Goal: Transaction & Acquisition: Purchase product/service

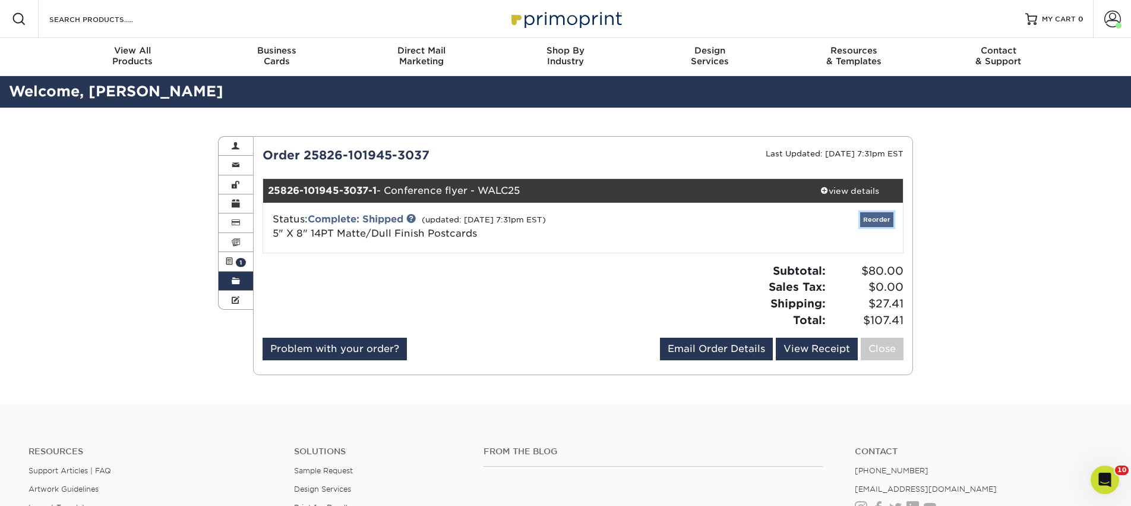
click at [882, 220] on link "Reorder" at bounding box center [876, 219] width 33 height 15
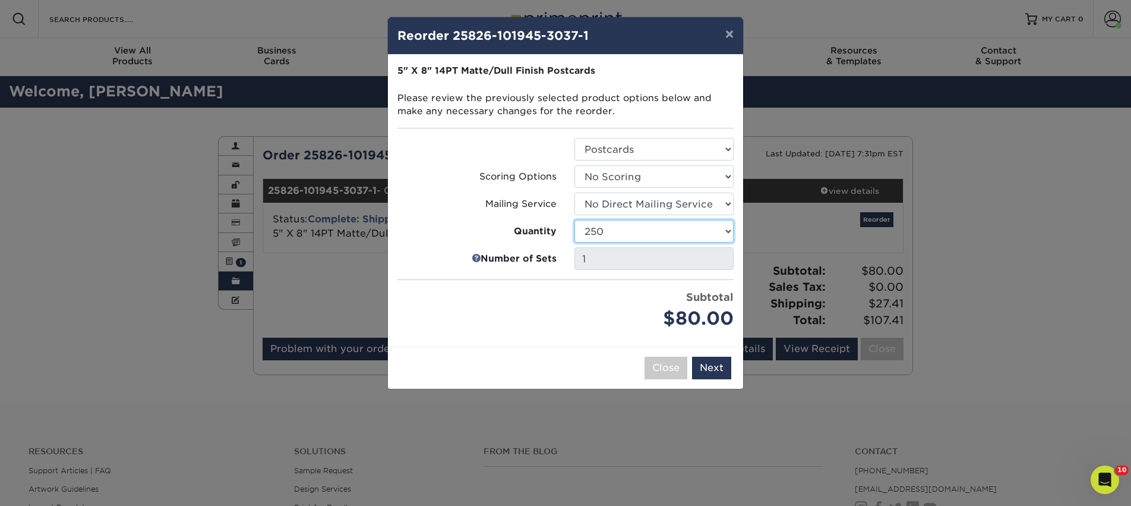
click at [655, 231] on select "100 250 500 1000 2500 5000 10000 15000 20000 25000 30000 35000 40000 45000 5000…" at bounding box center [653, 231] width 159 height 23
select select "8a3a0fd1-38ae-49a0-8736-3fedadc3dc93"
click at [574, 220] on select "100 250 500 1000 2500 5000 10000 15000 20000 25000 30000 35000 40000 45000 5000…" at bounding box center [653, 231] width 159 height 23
click at [712, 368] on button "Next" at bounding box center [711, 367] width 39 height 23
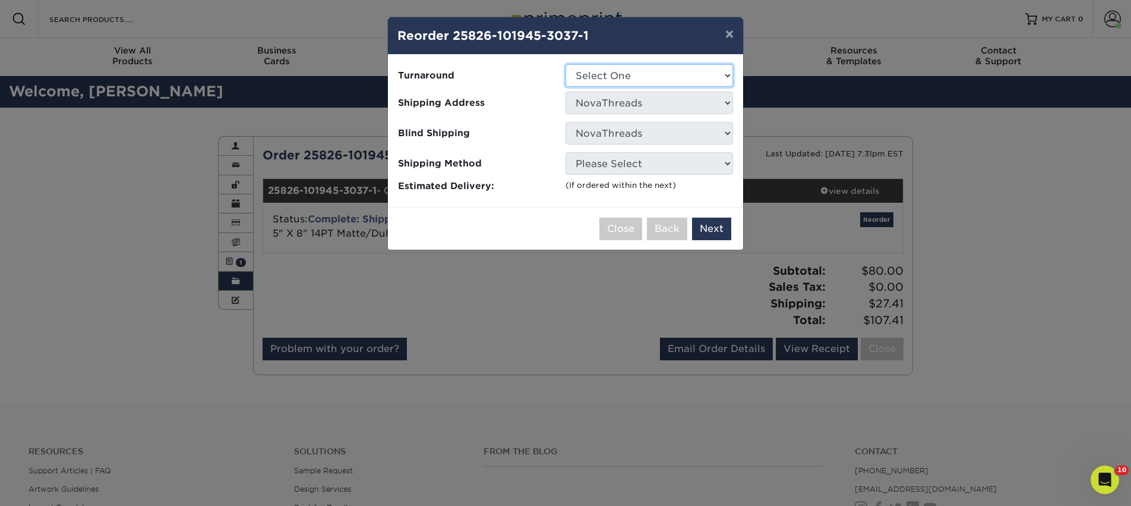
click at [597, 77] on select "Select One 2-4 Business Days 2 Day Next Business Day" at bounding box center [650, 75] width 168 height 23
select select "0d7d56bb-4414-4b07-b57e-261c70c7e17c"
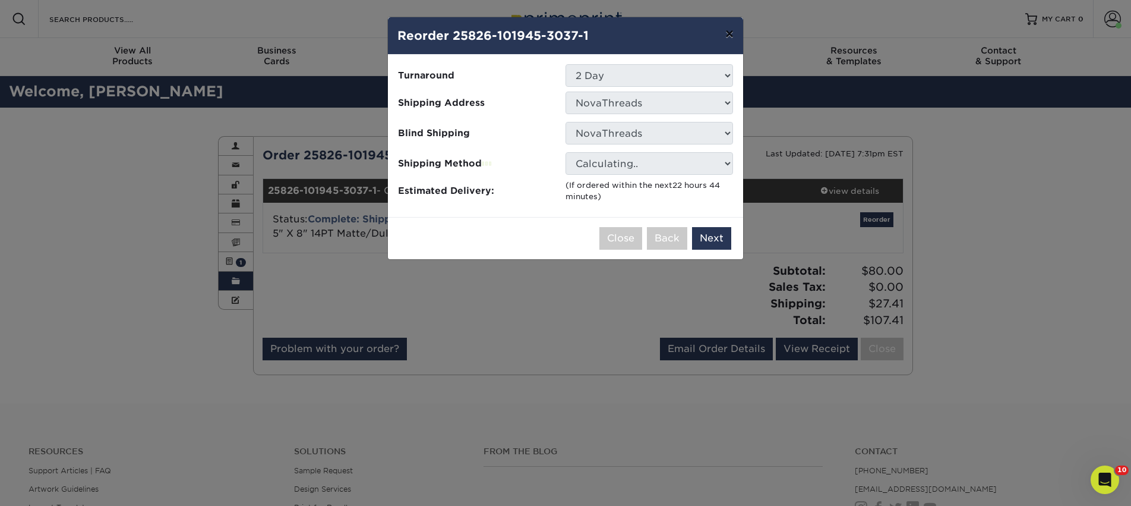
click at [725, 35] on button "×" at bounding box center [729, 33] width 27 height 33
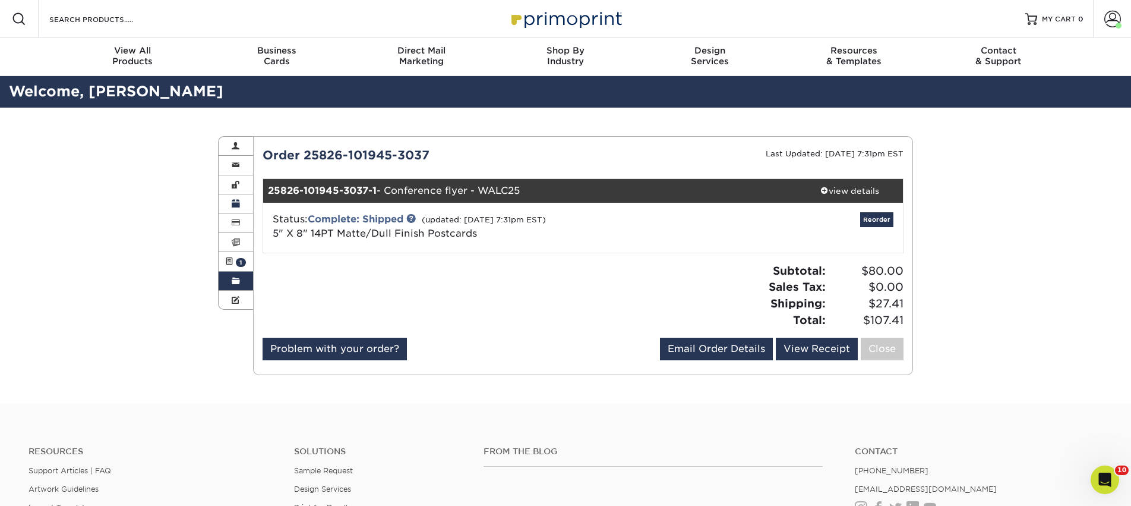
click at [235, 205] on span at bounding box center [236, 204] width 8 height 10
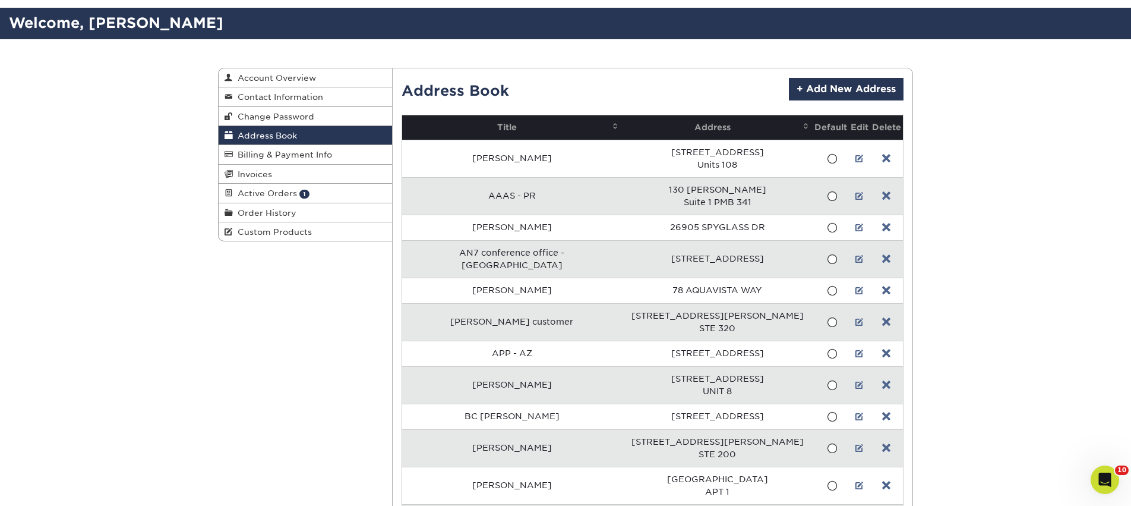
scroll to position [70, 0]
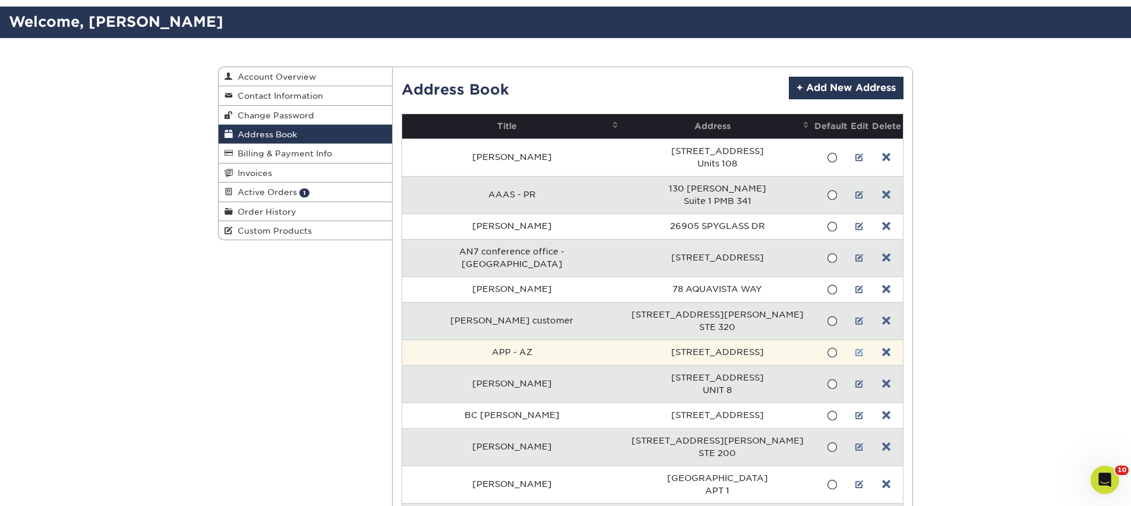
click at [855, 348] on link at bounding box center [859, 353] width 8 height 10
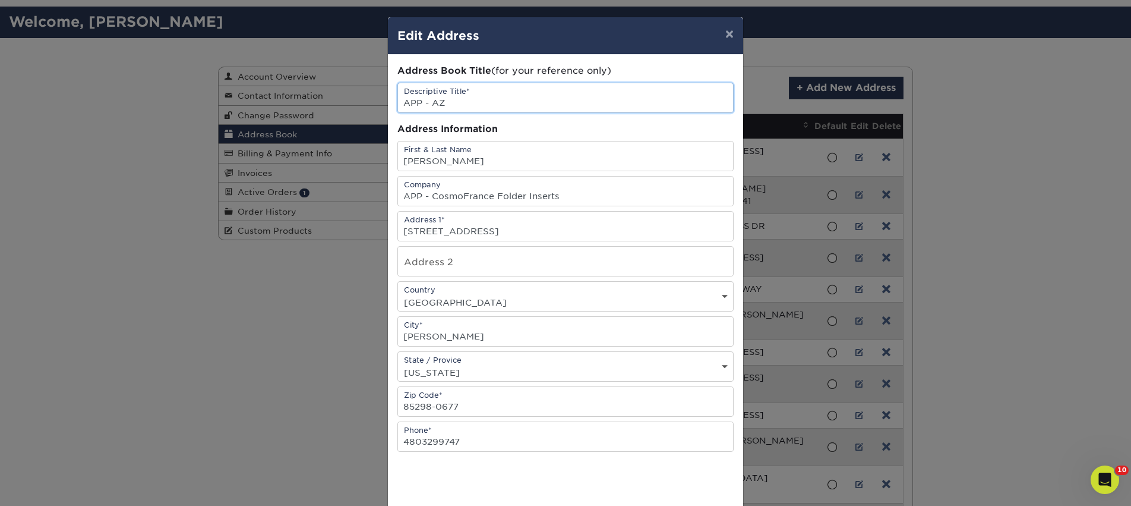
click at [440, 99] on input "APP - AZ" at bounding box center [565, 97] width 335 height 29
type input "APP - [GEOGRAPHIC_DATA]"
click at [442, 262] on input "text" at bounding box center [565, 261] width 335 height 29
paste input "[GEOGRAPHIC_DATA]"
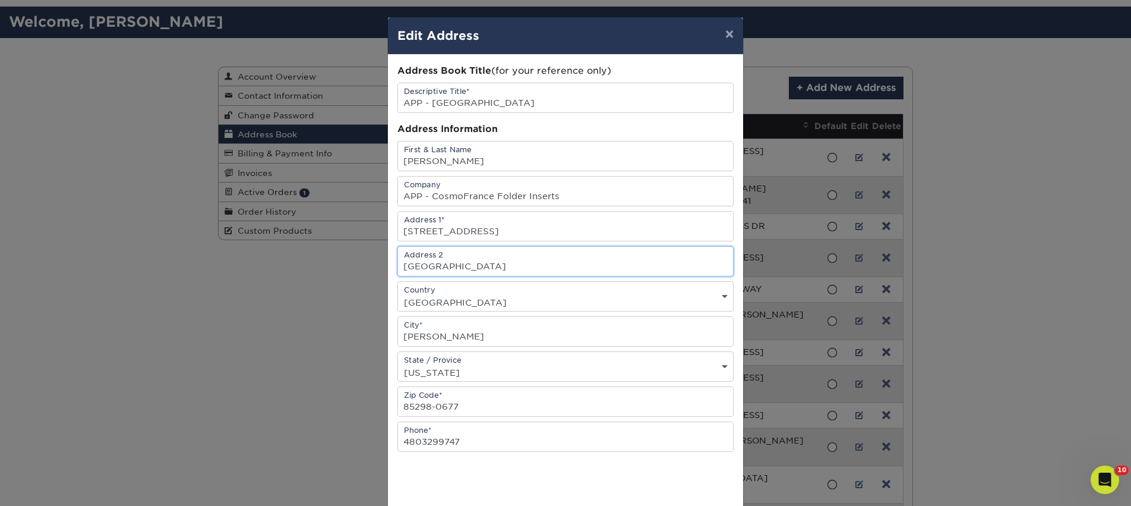
type input "[GEOGRAPHIC_DATA]"
click at [448, 231] on input "22224 S 153RD WAY" at bounding box center [565, 225] width 335 height 29
paste input "1033 Young Street"
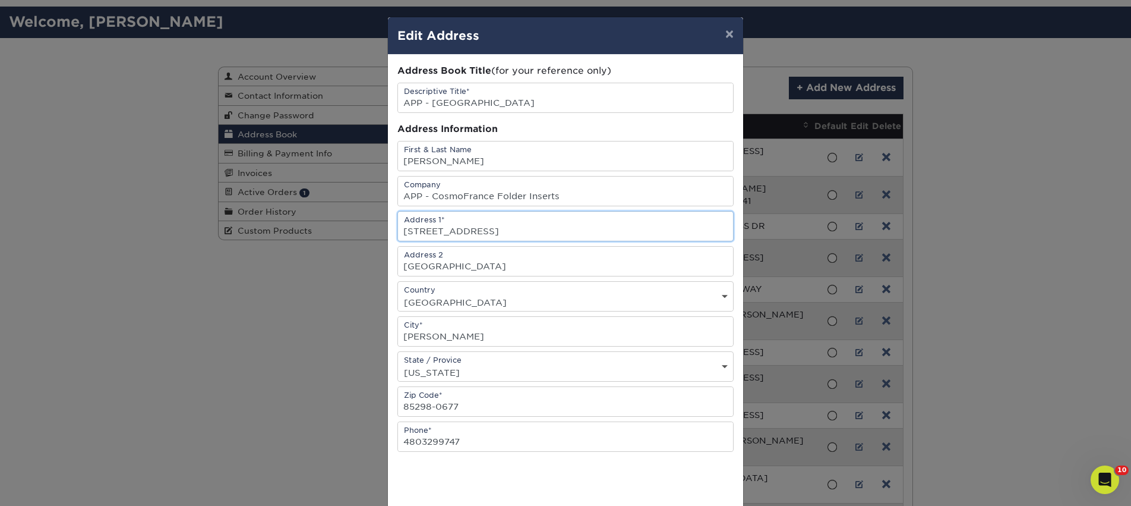
type input "1033 Young Street"
click at [424, 339] on input "GILBERT" at bounding box center [565, 331] width 335 height 29
click at [427, 373] on select "State / Province Alabama Alaska Arizona Arkansas California Colorado Connecticu…" at bounding box center [565, 372] width 335 height 17
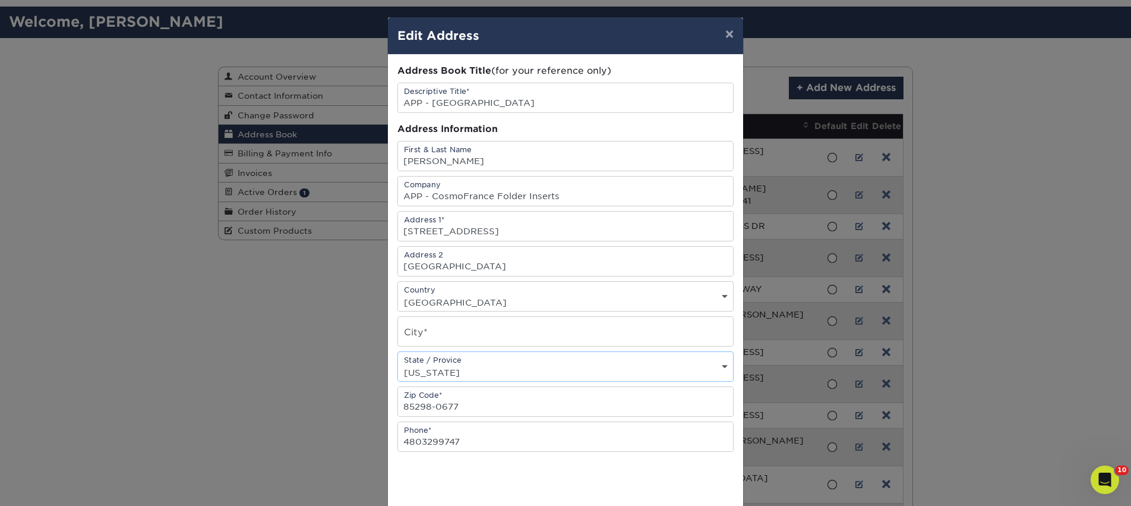
select select "TX"
click at [398, 364] on select "State / Province Alabama Alaska Arizona Arkansas California Colorado Connecticu…" at bounding box center [565, 372] width 335 height 17
click at [431, 337] on input "text" at bounding box center [565, 331] width 335 height 29
type input "dallas"
click at [451, 408] on input "85298-0677" at bounding box center [565, 401] width 335 height 29
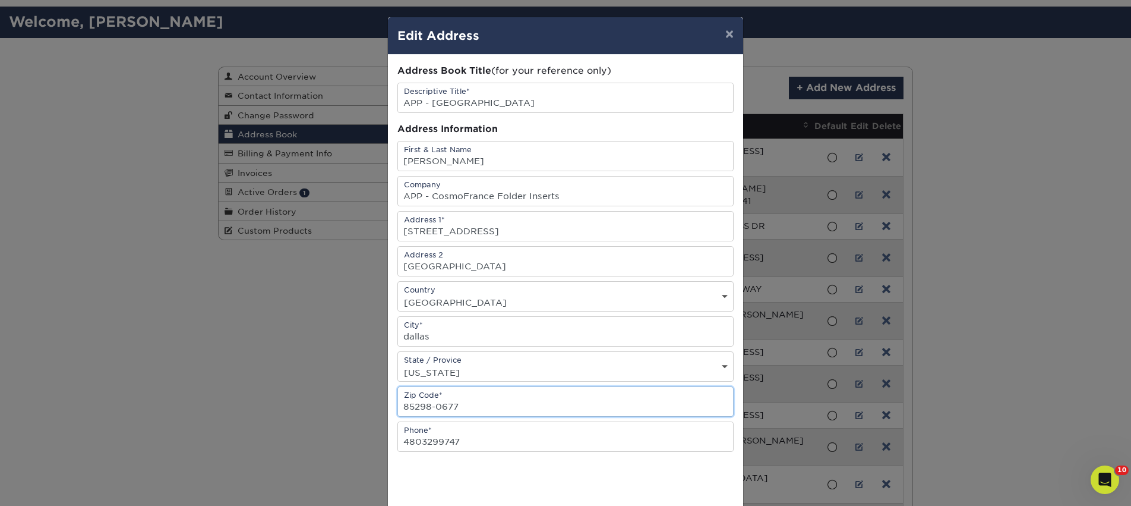
click at [451, 408] on input "85298-0677" at bounding box center [565, 401] width 335 height 29
paste input "75202"
type input "75202"
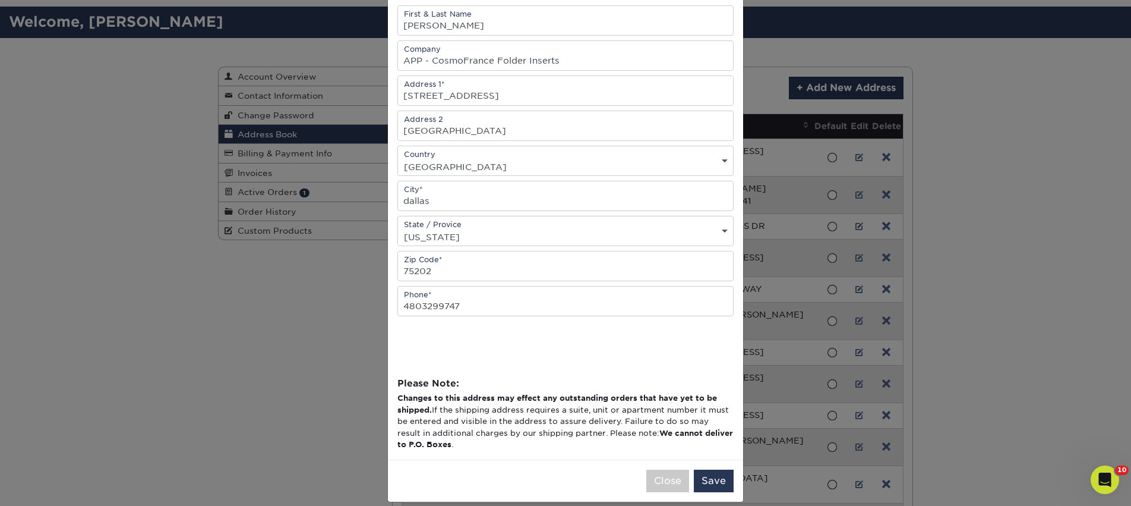
scroll to position [149, 0]
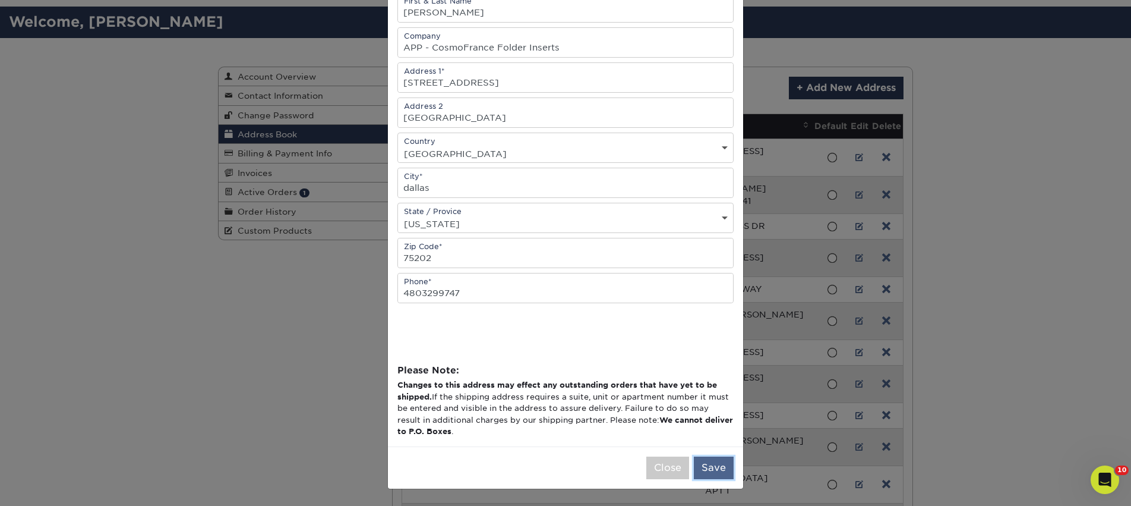
click at [705, 465] on button "Save" at bounding box center [714, 467] width 40 height 23
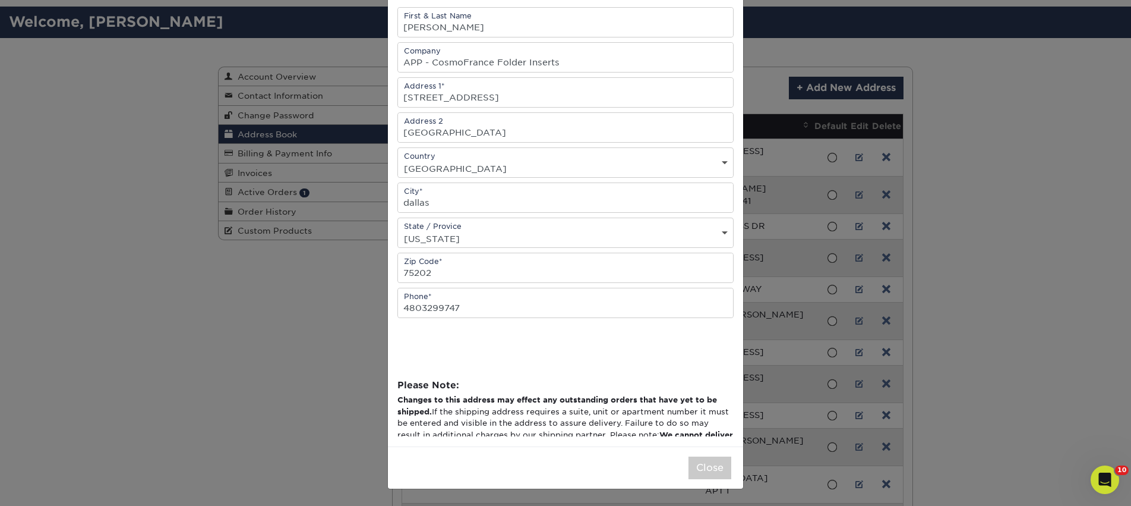
scroll to position [0, 0]
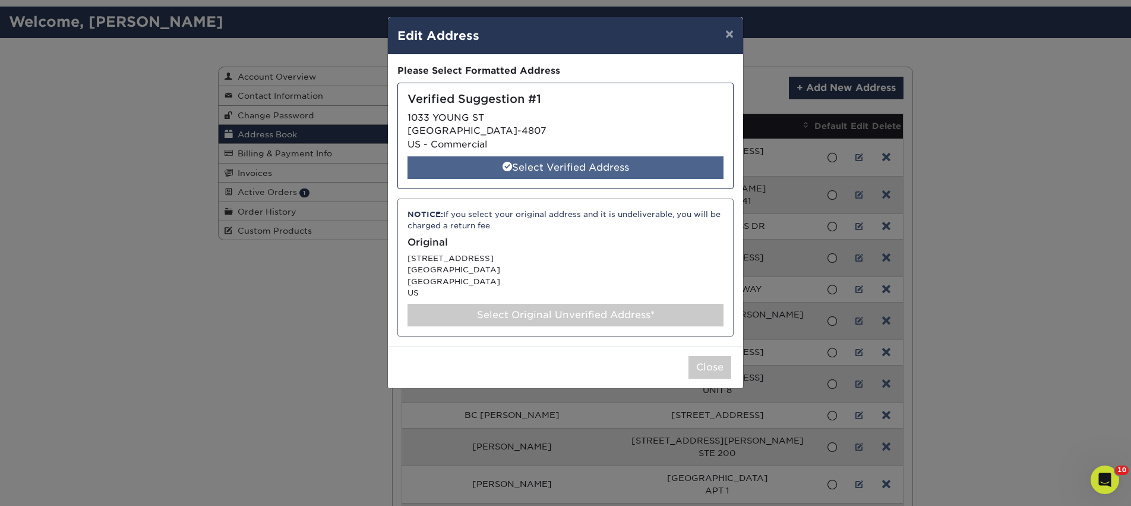
click at [583, 167] on div "Select Verified Address" at bounding box center [566, 167] width 316 height 23
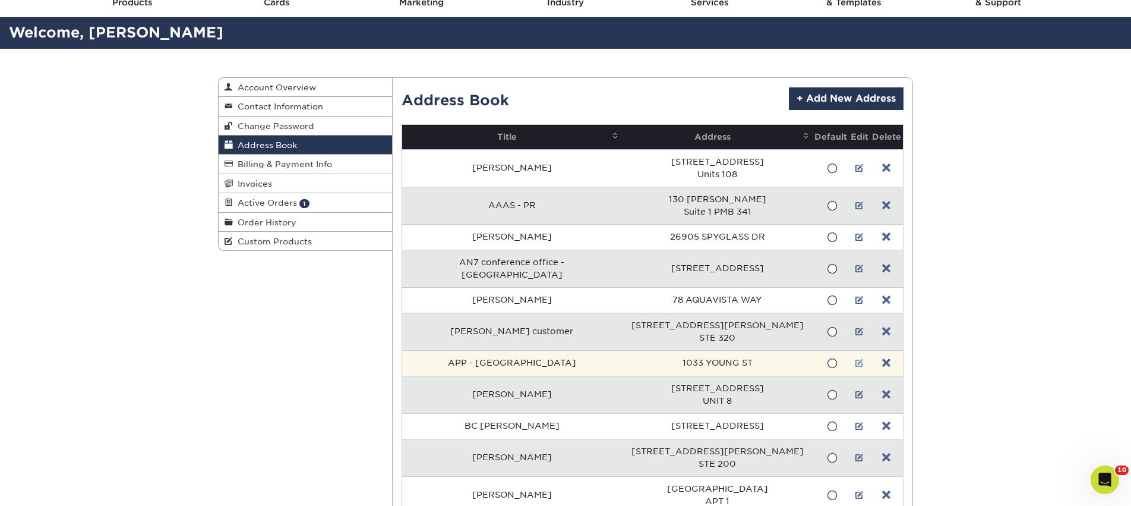
click at [855, 358] on link at bounding box center [859, 363] width 8 height 10
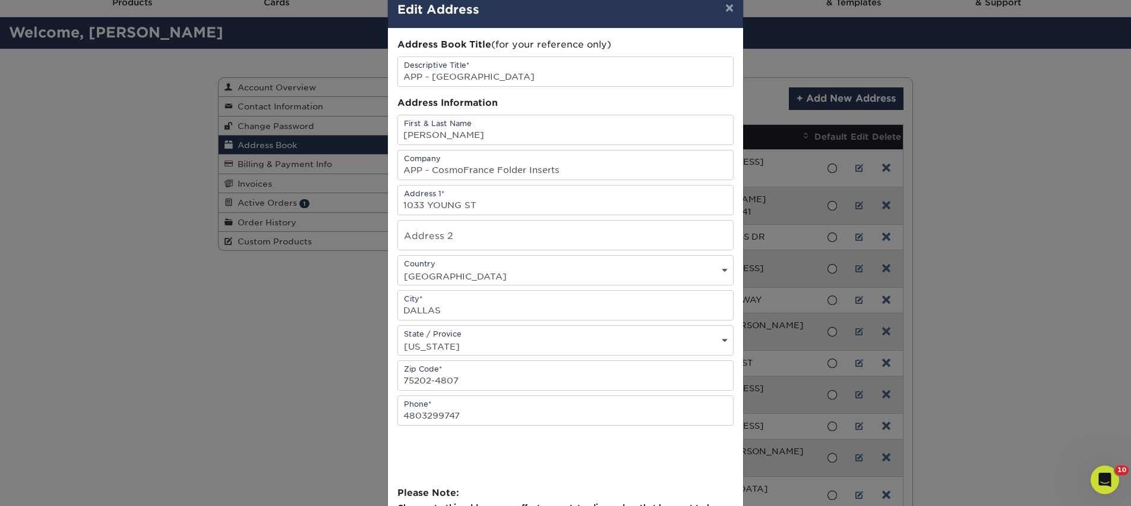
scroll to position [40, 0]
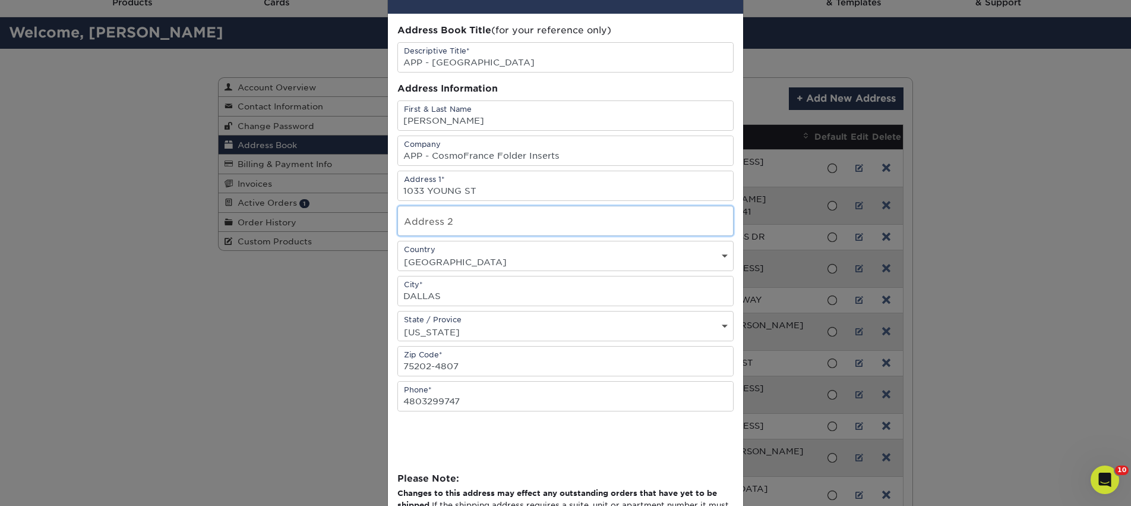
click at [462, 217] on input "text" at bounding box center [565, 220] width 335 height 29
paste input "[GEOGRAPHIC_DATA]"
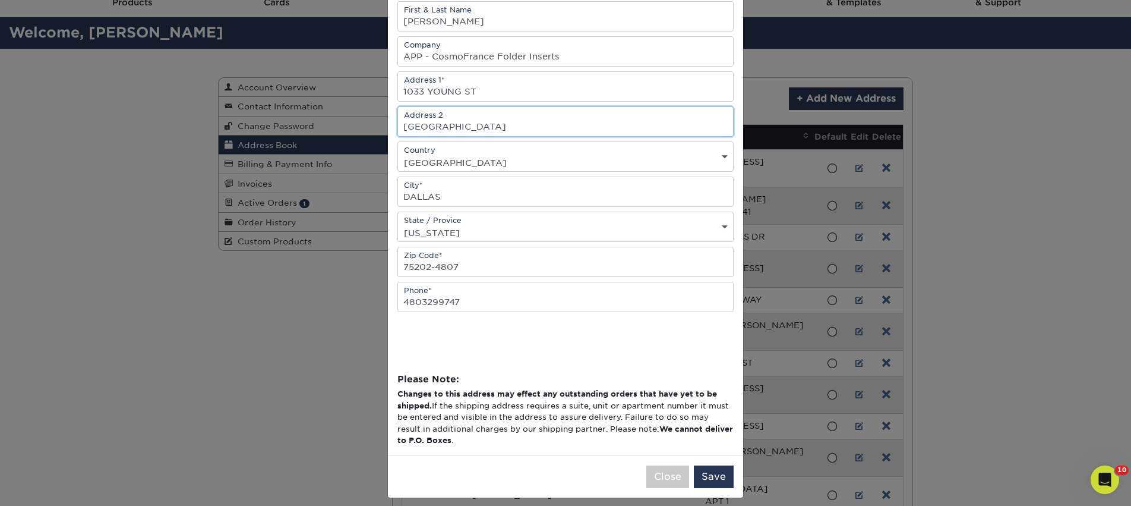
scroll to position [149, 0]
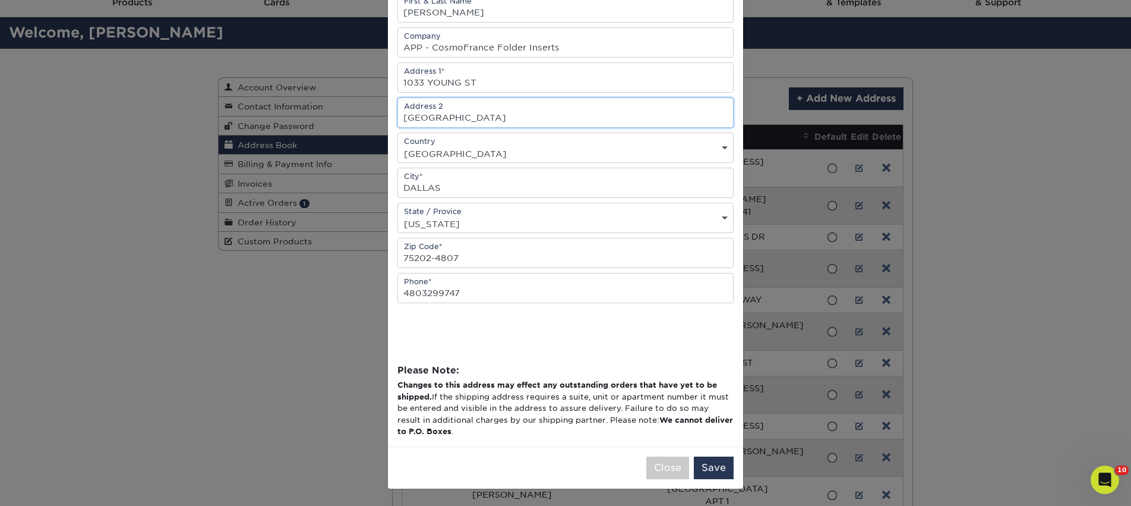
type input "[GEOGRAPHIC_DATA]"
click at [715, 465] on button "Save" at bounding box center [714, 467] width 40 height 23
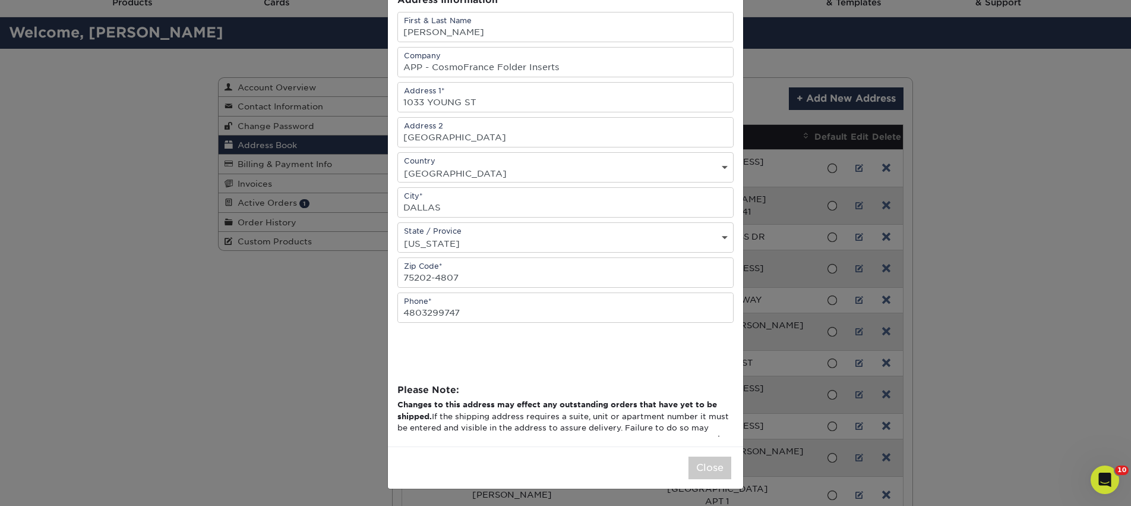
scroll to position [0, 0]
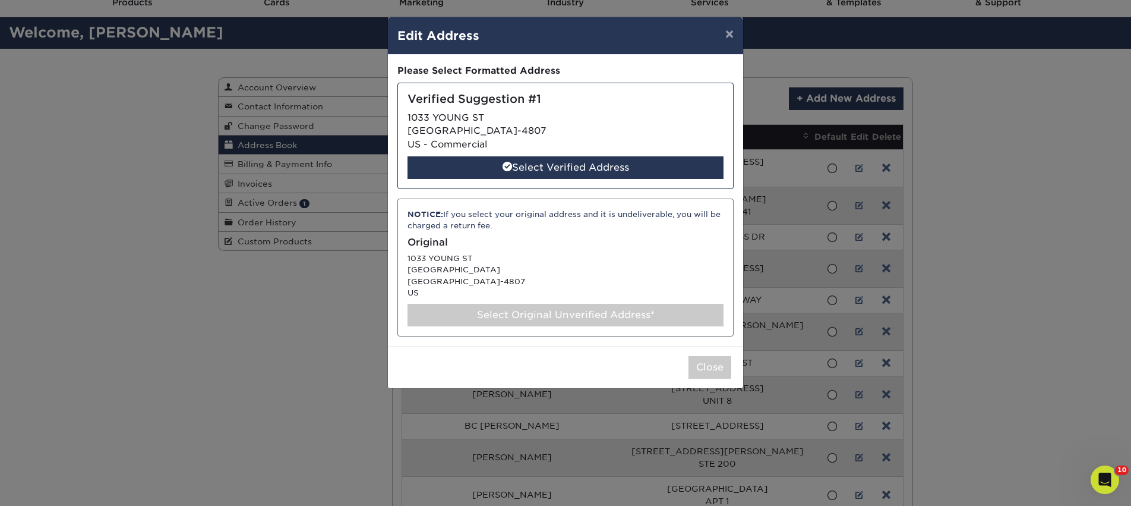
click at [629, 317] on div "Select Original Unverified Address*" at bounding box center [566, 315] width 316 height 23
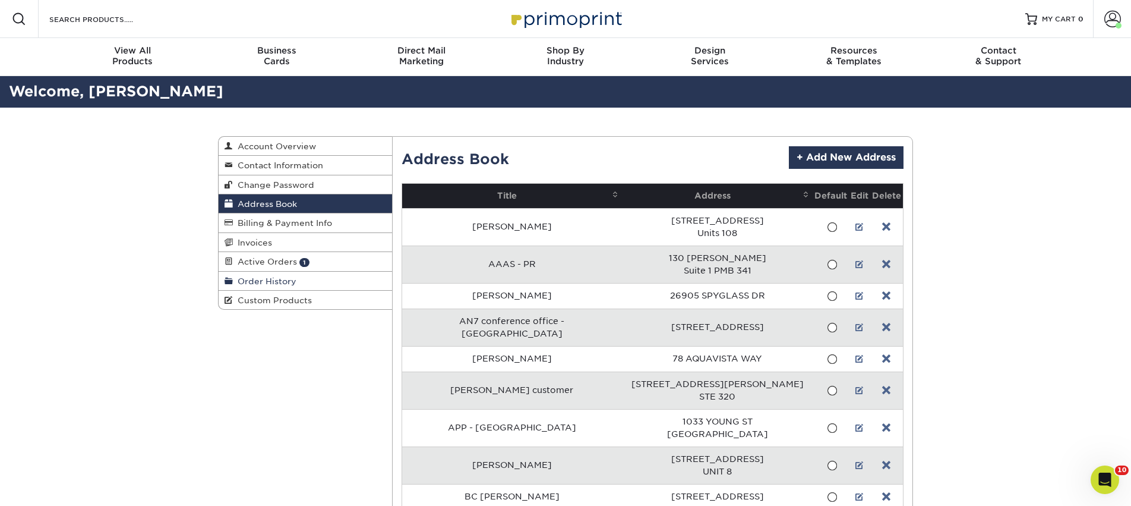
click at [281, 274] on link "Order History" at bounding box center [305, 280] width 173 height 19
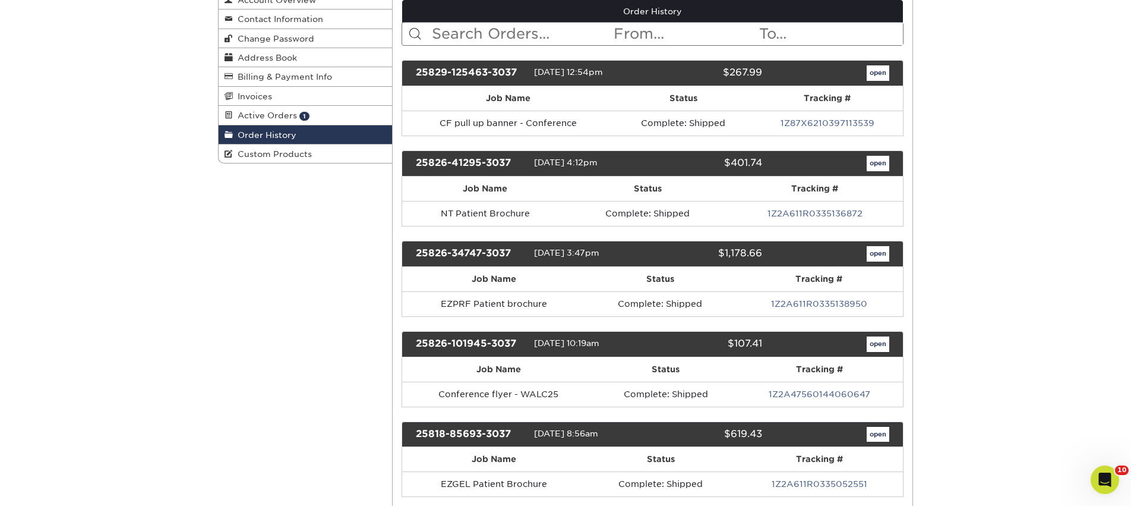
scroll to position [183, 0]
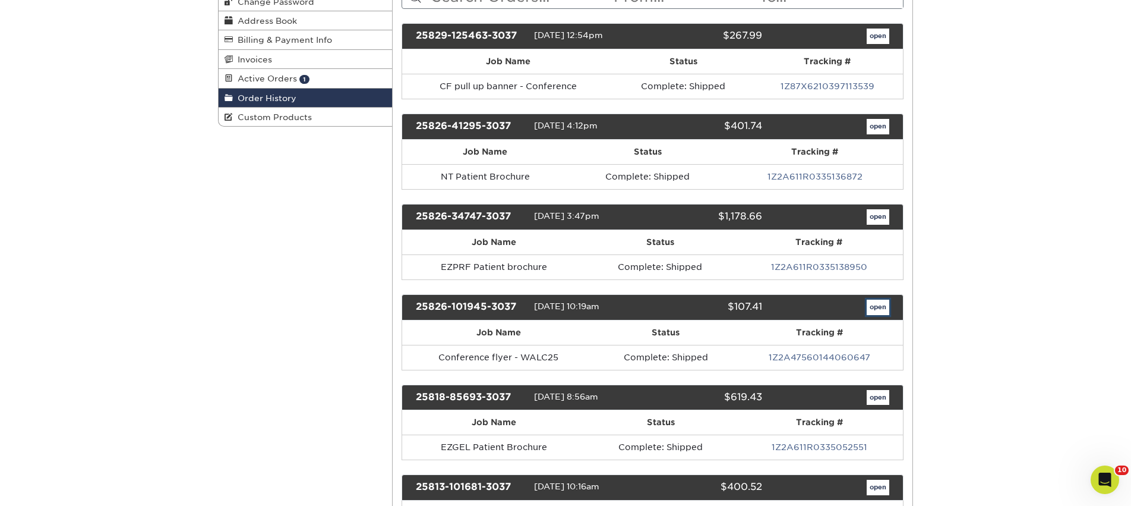
click at [878, 310] on link "open" at bounding box center [878, 306] width 23 height 15
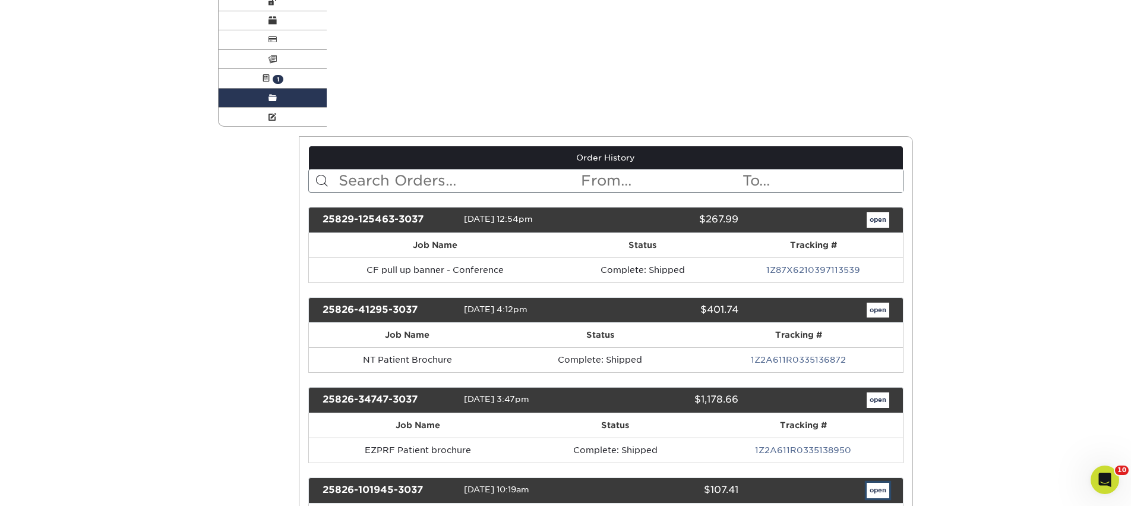
scroll to position [0, 0]
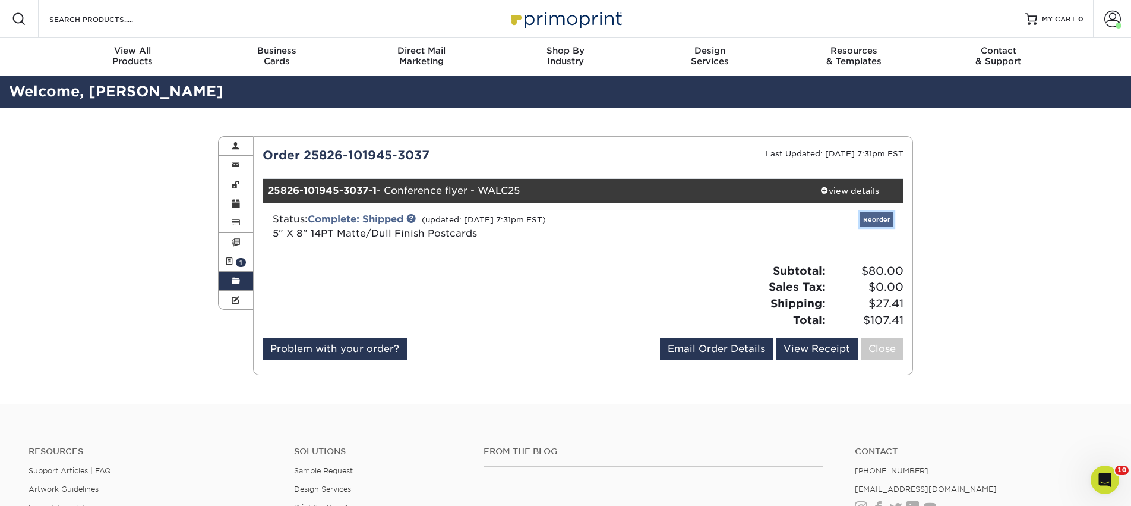
click at [877, 219] on link "Reorder" at bounding box center [876, 219] width 33 height 15
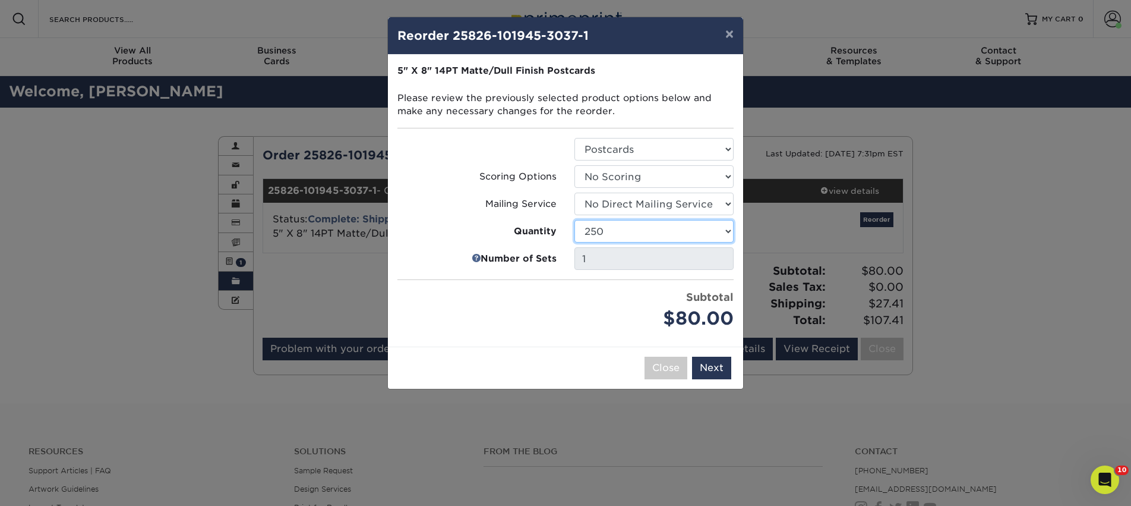
click at [721, 230] on select "100 250 500 1000 2500 5000 10000 15000 20000 25000 30000 35000 40000 45000 5000…" at bounding box center [653, 231] width 159 height 23
select select "8a3a0fd1-38ae-49a0-8736-3fedadc3dc93"
click at [574, 220] on select "100 250 500 1000 2500 5000 10000 15000 20000 25000 30000 35000 40000 45000 5000…" at bounding box center [653, 231] width 159 height 23
click at [719, 367] on button "Next" at bounding box center [711, 367] width 39 height 23
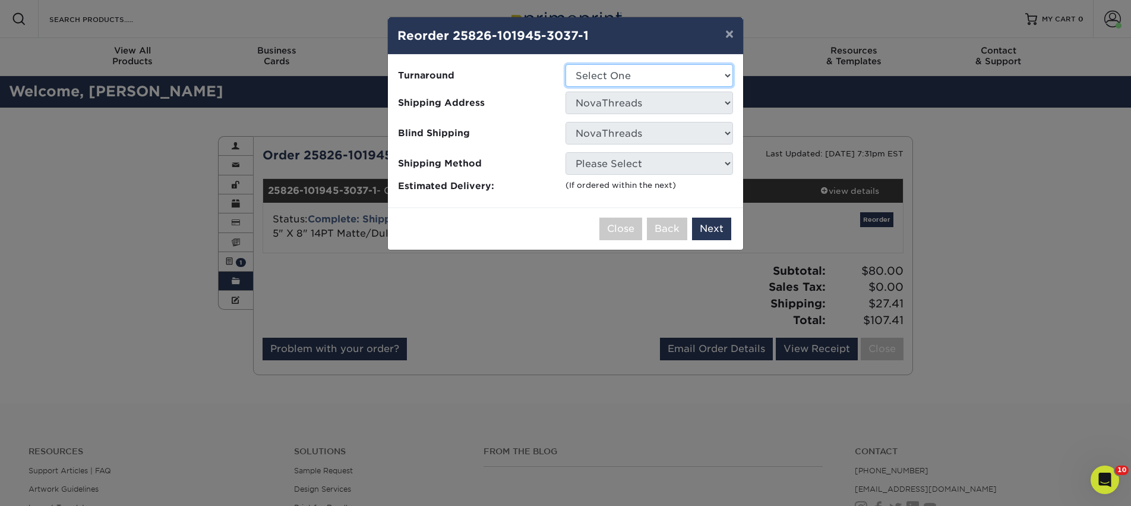
click at [643, 75] on select "Select One 2-4 Business Days 2 Day Next Business Day" at bounding box center [650, 75] width 168 height 23
select select "a8b72121-3a7c-4174-91cb-f50a78545863"
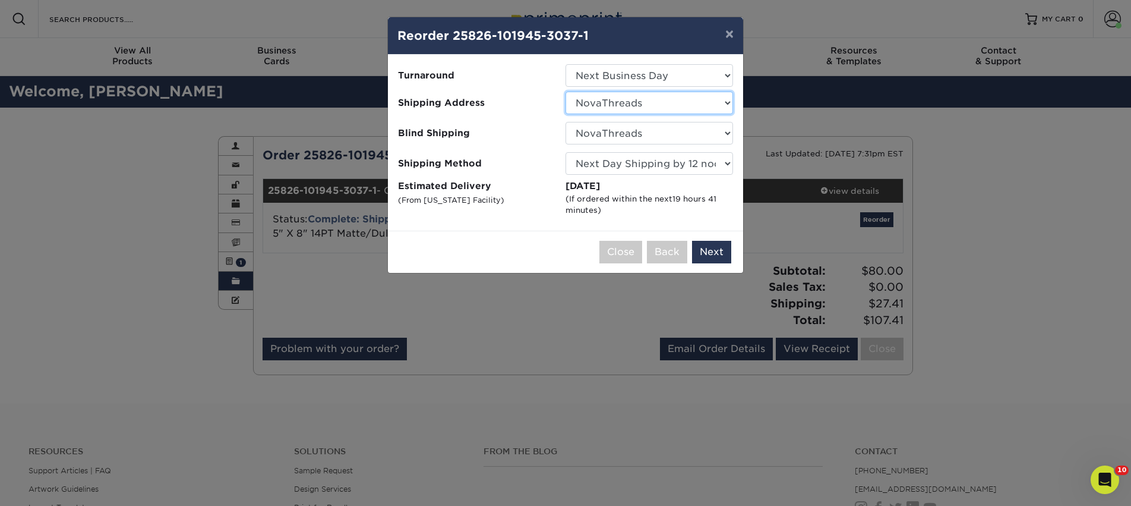
click at [634, 108] on select "Select One AAAS - PR Alison Mims AN7 conference office - TX Anne McLean Anu Ver…" at bounding box center [650, 102] width 168 height 23
select select "282276"
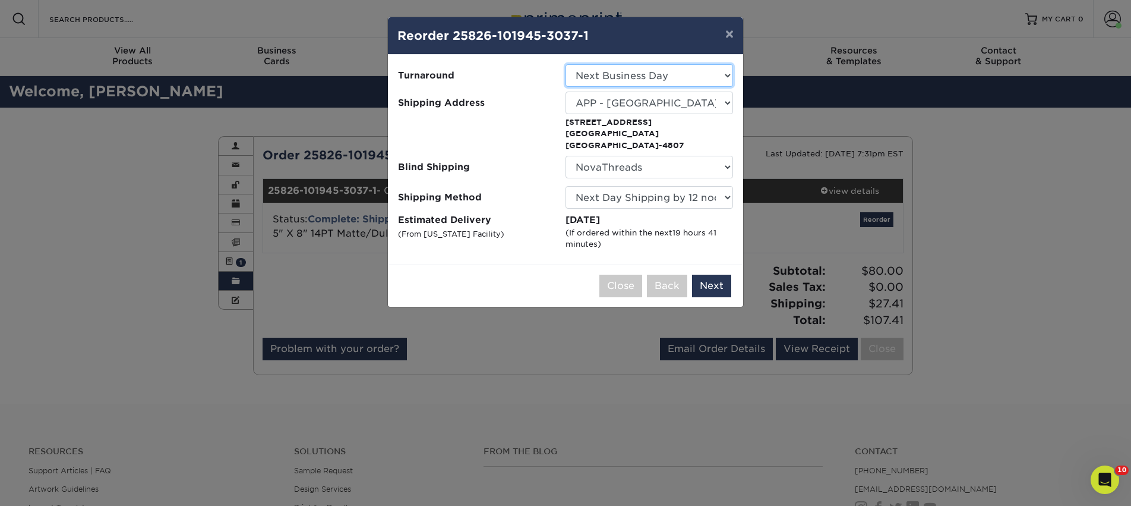
click at [623, 82] on select "Select One 2-4 Business Days 2 Day Next Business Day" at bounding box center [650, 75] width 168 height 23
select select "0d7d56bb-4414-4b07-b57e-261c70c7e17c"
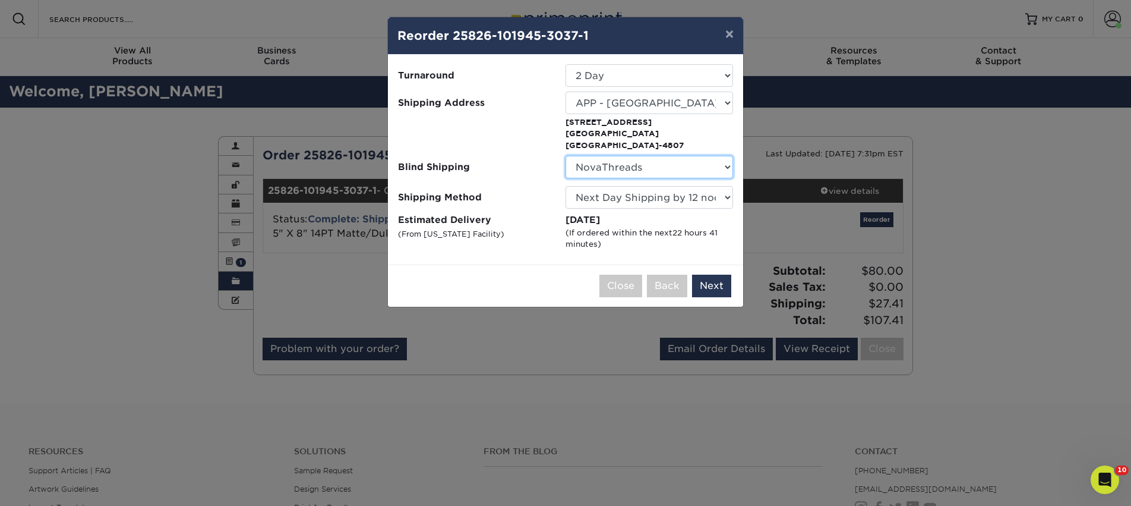
click at [648, 169] on select "No Blind Shipping AAAS - PR Alison Mims AN7 conference office - TX Anne McLean …" at bounding box center [650, 167] width 168 height 23
select select "142293"
click at [566, 156] on select "No Blind Shipping AAAS - PR Alison Mims AN7 conference office - TX Anne McLean …" at bounding box center [650, 167] width 168 height 23
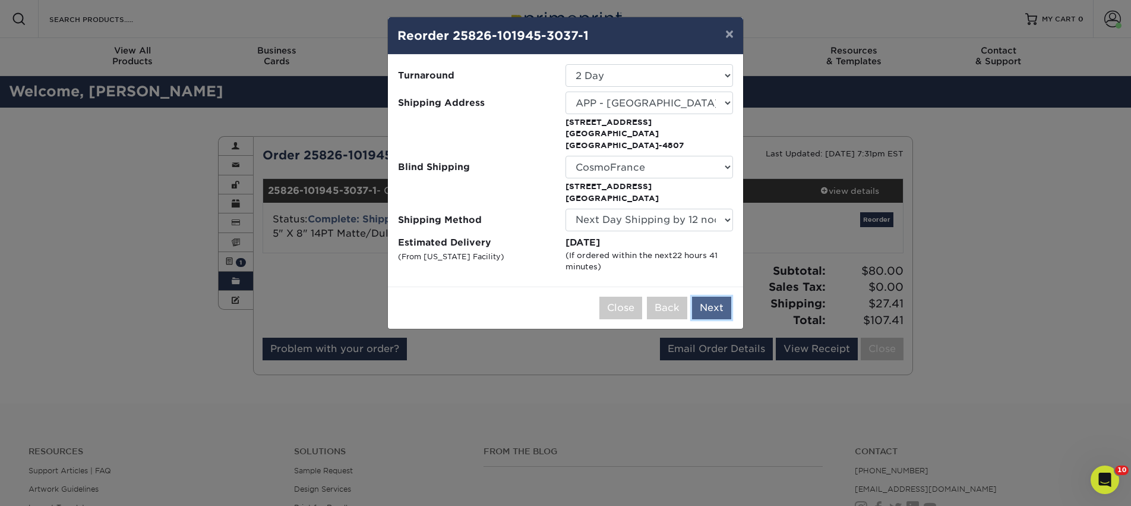
click at [716, 311] on button "Next" at bounding box center [711, 307] width 39 height 23
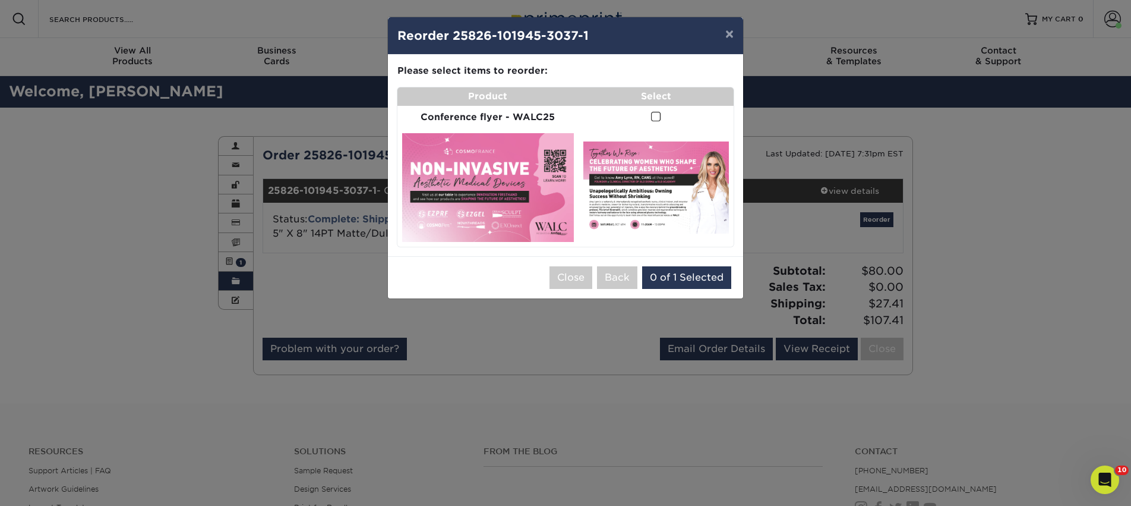
click at [656, 113] on span at bounding box center [656, 116] width 10 height 11
click at [0, 0] on input "checkbox" at bounding box center [0, 0] width 0 height 0
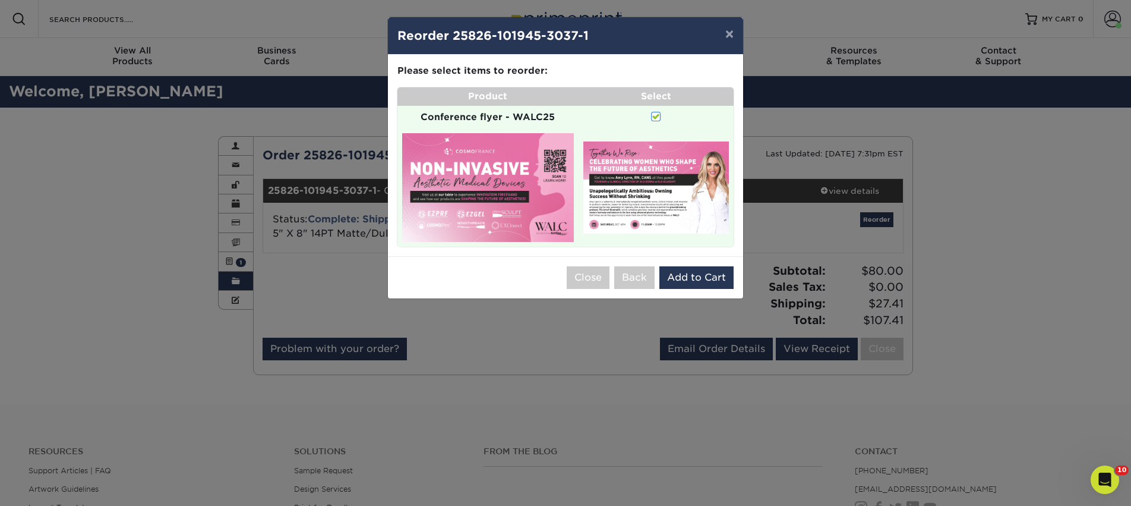
click at [680, 288] on div "Close Back 0 of 1 Selected Add to Cart" at bounding box center [565, 277] width 355 height 42
click at [680, 277] on button "Add to Cart" at bounding box center [696, 277] width 74 height 23
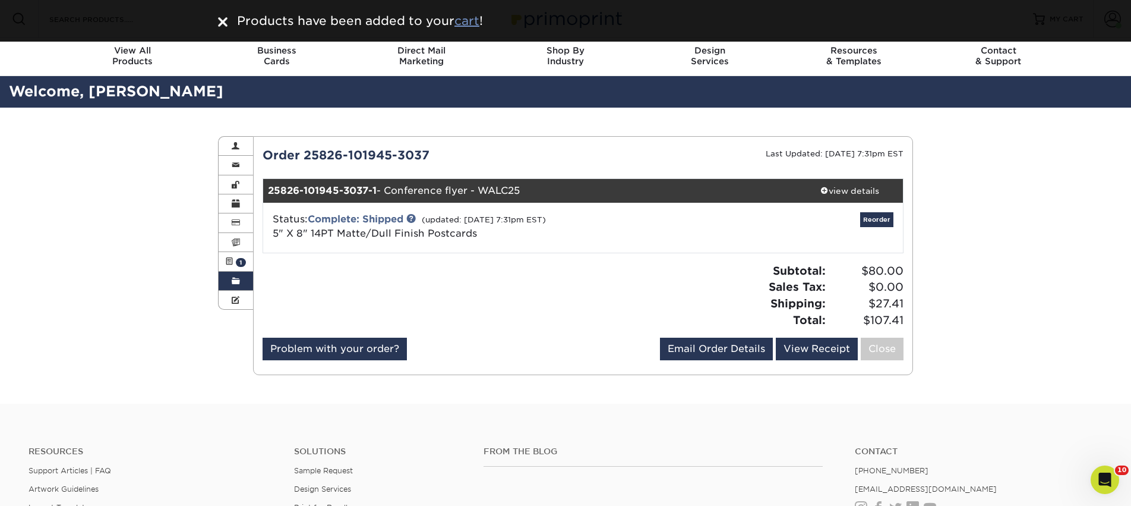
click at [472, 26] on u "cart" at bounding box center [466, 21] width 25 height 14
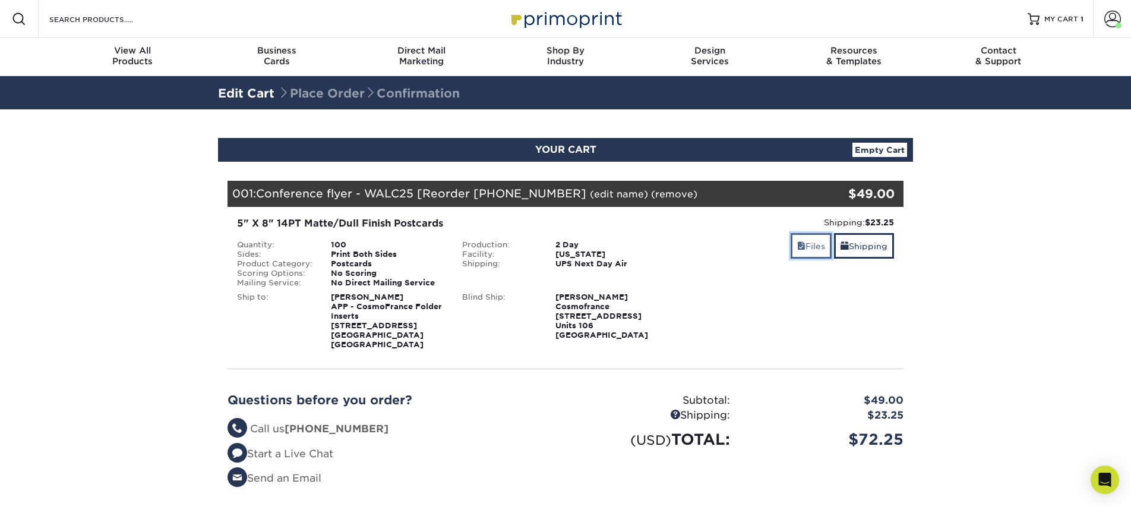
click at [809, 248] on link "Files" at bounding box center [811, 246] width 41 height 26
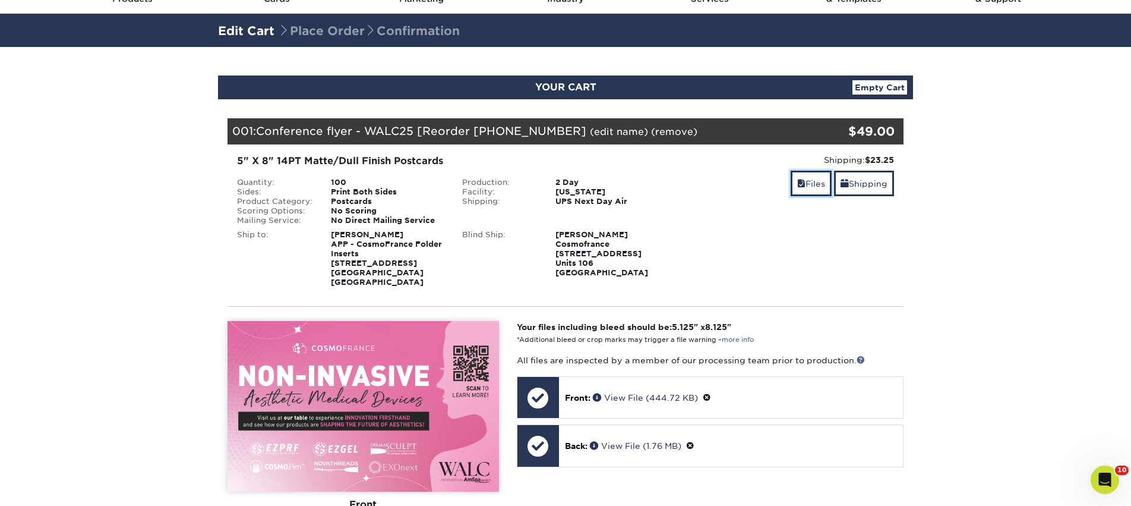
scroll to position [108, 0]
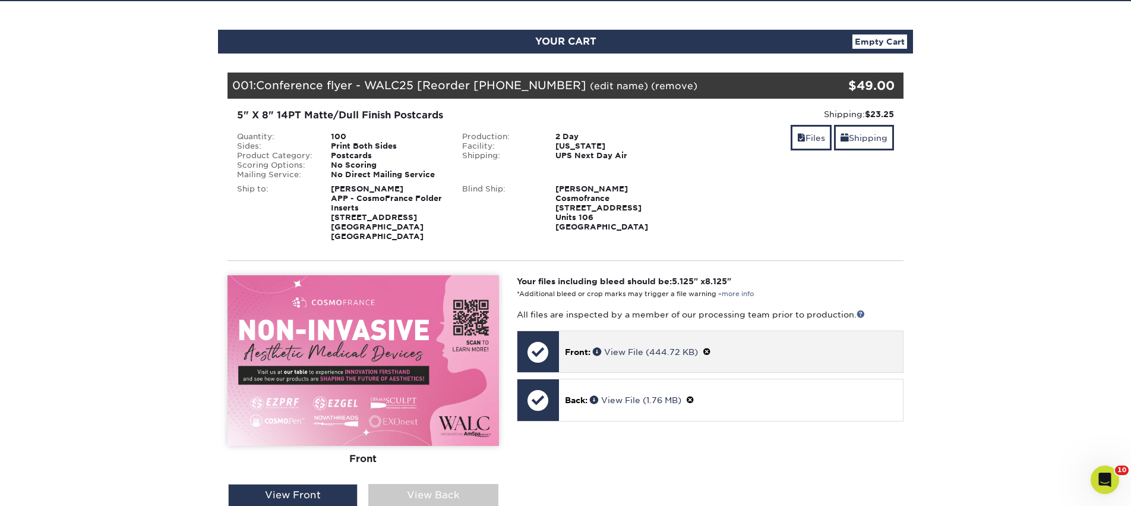
click at [709, 351] on span at bounding box center [707, 352] width 8 height 10
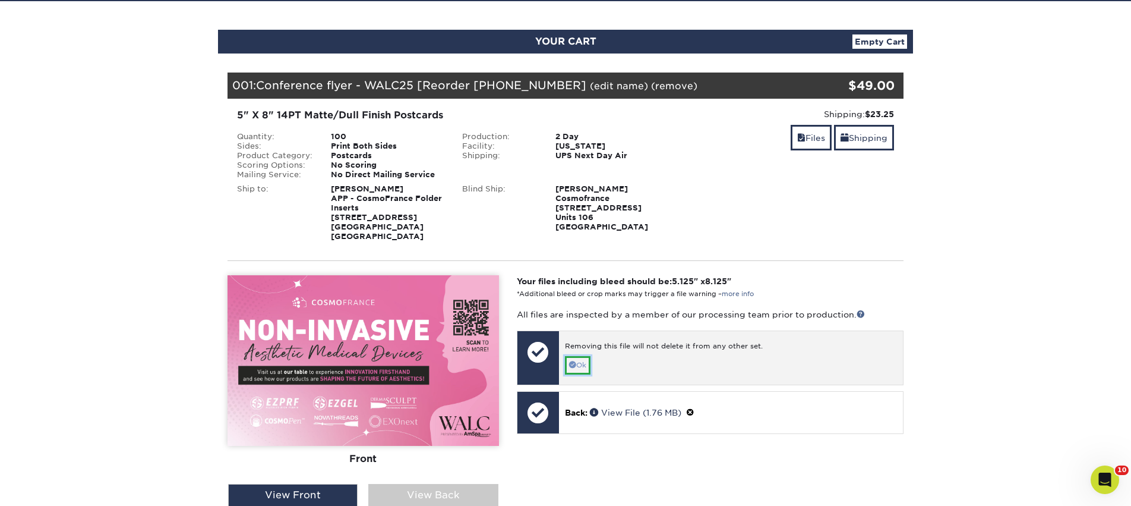
click at [581, 364] on link "Ok" at bounding box center [578, 365] width 26 height 18
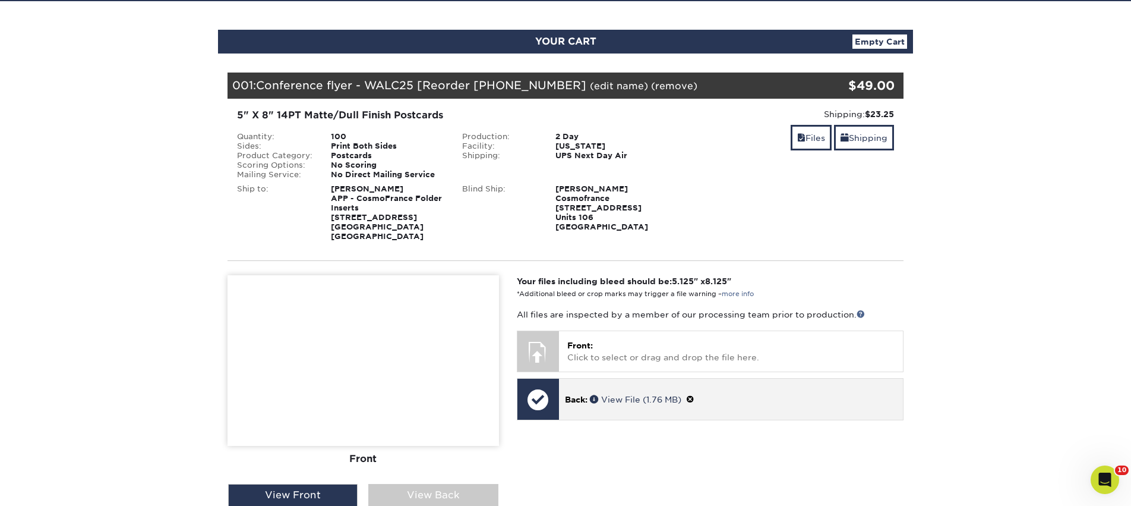
click at [692, 400] on span at bounding box center [690, 399] width 8 height 10
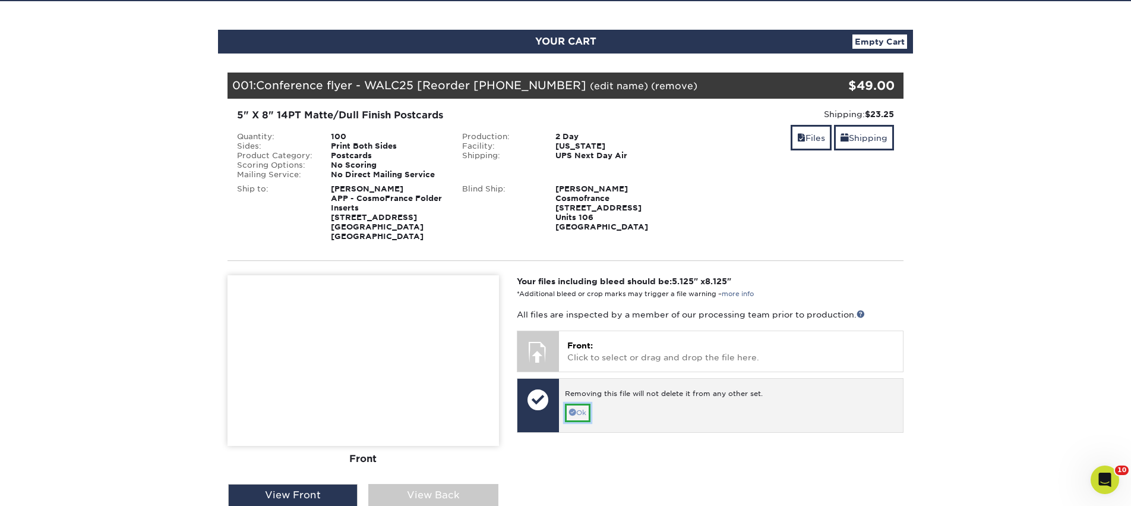
click at [582, 412] on link "Ok" at bounding box center [578, 412] width 26 height 18
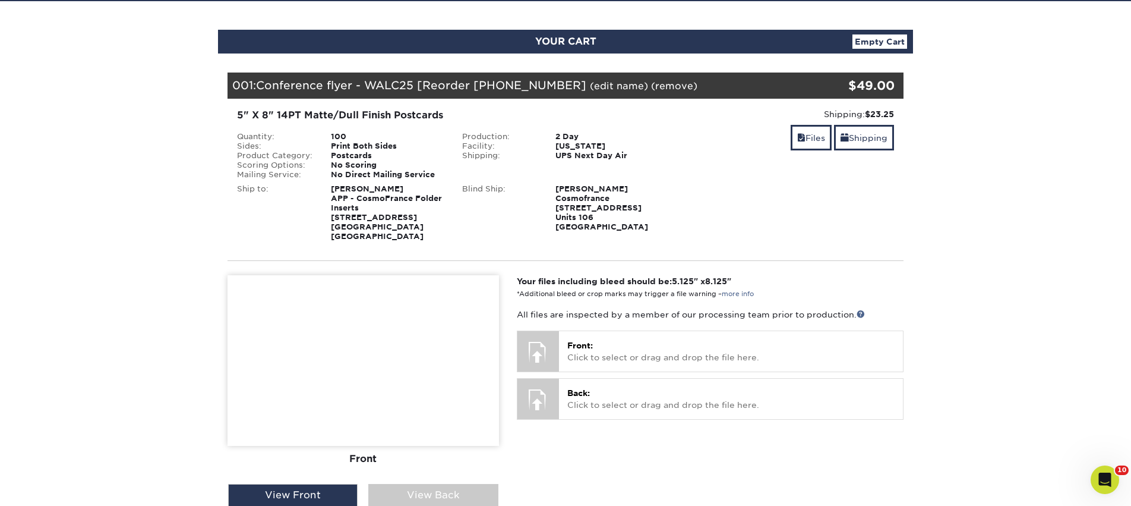
click at [613, 89] on link "(edit name)" at bounding box center [619, 85] width 58 height 11
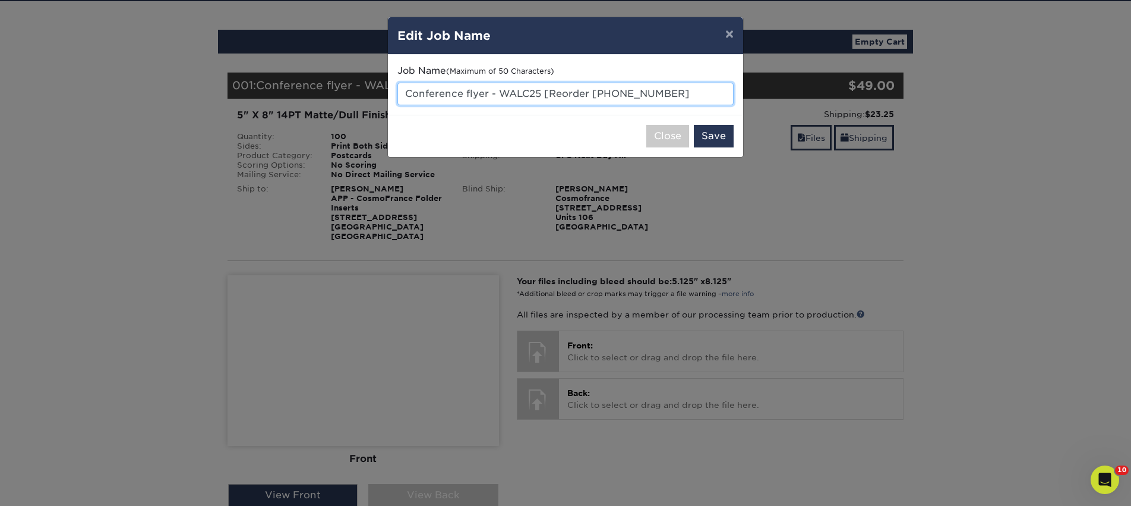
drag, startPoint x: 500, startPoint y: 94, endPoint x: 687, endPoint y: 94, distance: 187.1
click at [687, 94] on input "Conference flyer - WALC25 [Reorder 25826-101945-30" at bounding box center [565, 94] width 336 height 23
type input "Conference flyer - APP25 TX"
